Goal: Use online tool/utility: Utilize a website feature to perform a specific function

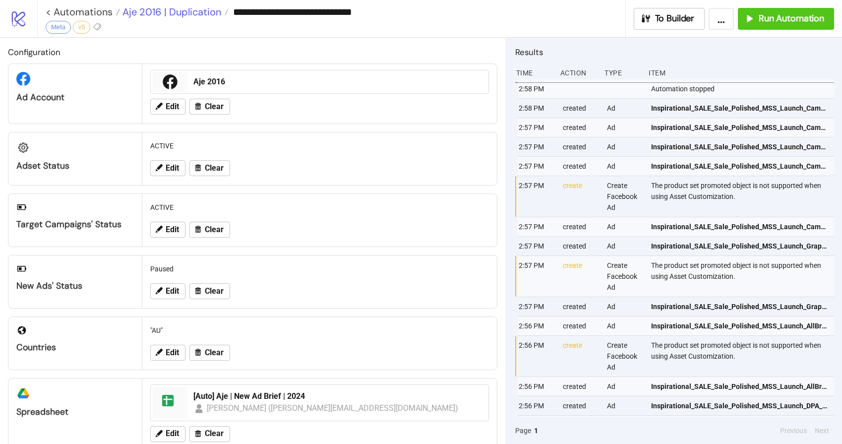
click at [153, 11] on span "Aje 2016 | Duplication" at bounding box center [170, 11] width 101 height 13
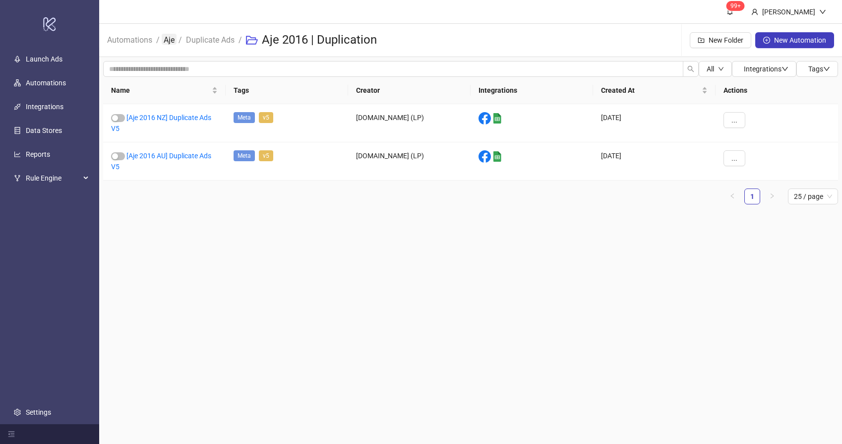
click at [170, 41] on link "Aje" at bounding box center [169, 39] width 15 height 11
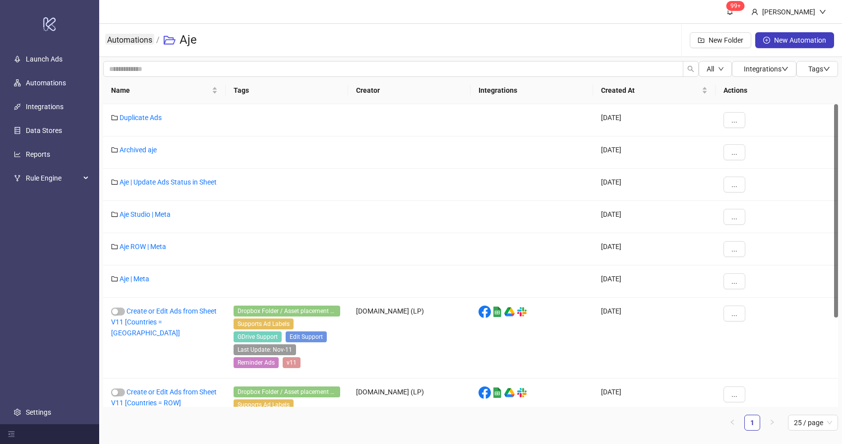
click at [126, 40] on link "Automations" at bounding box center [129, 39] width 49 height 11
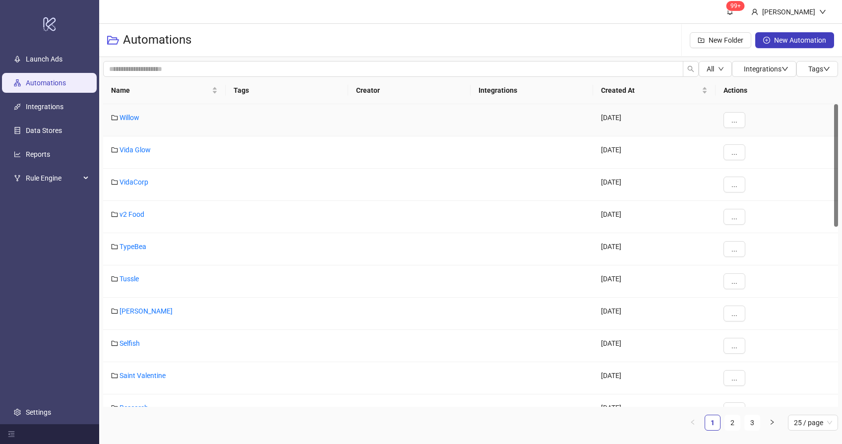
click at [149, 104] on div "Willow" at bounding box center [164, 120] width 122 height 32
click at [154, 93] on span "Name" at bounding box center [160, 90] width 99 height 11
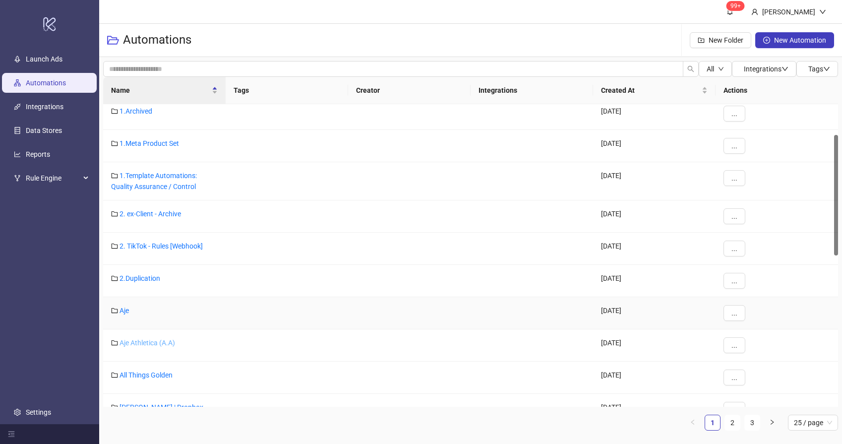
scroll to position [79, 0]
click at [150, 344] on link "Aje Athletica (A.A)" at bounding box center [148, 341] width 56 height 8
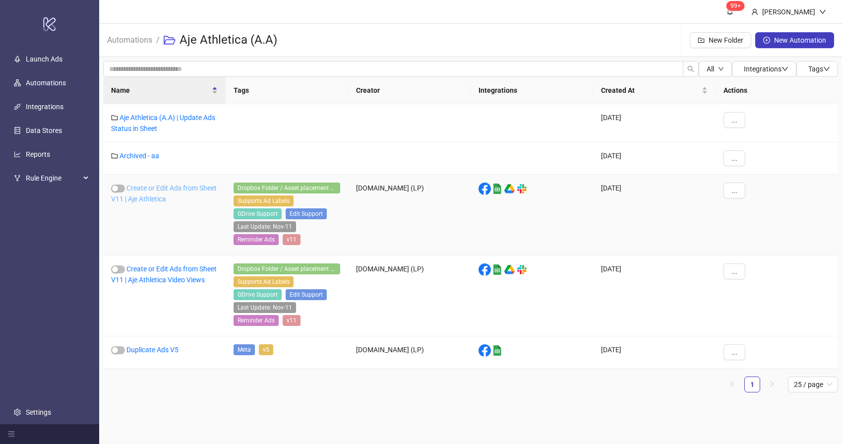
click at [166, 199] on link "Create or Edit Ads from Sheet V11 | Aje Athletica" at bounding box center [164, 193] width 106 height 19
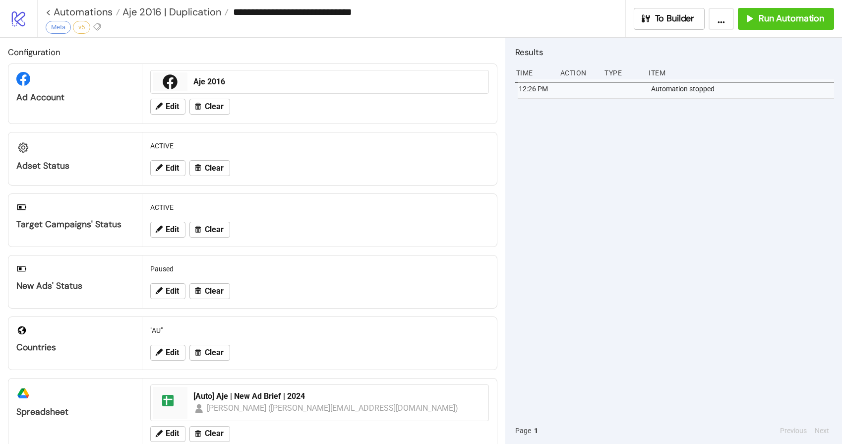
type input "**********"
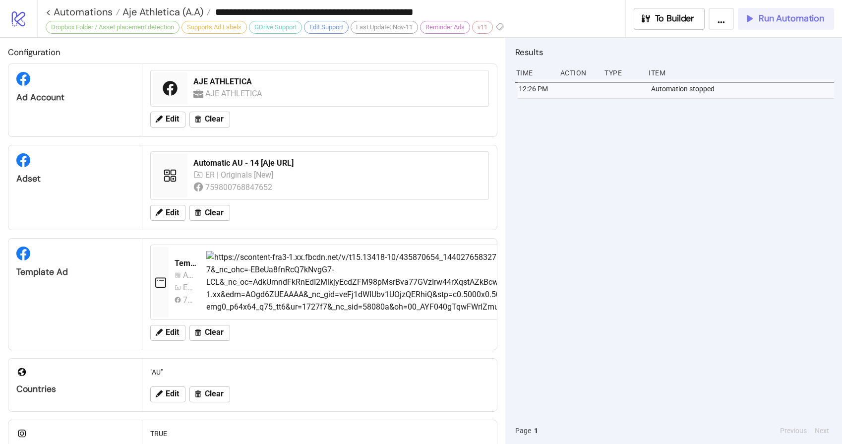
click at [788, 16] on span "Run Automation" at bounding box center [791, 18] width 65 height 11
